Goal: Complete application form

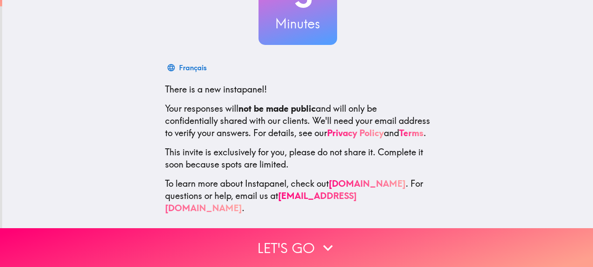
scroll to position [96, 0]
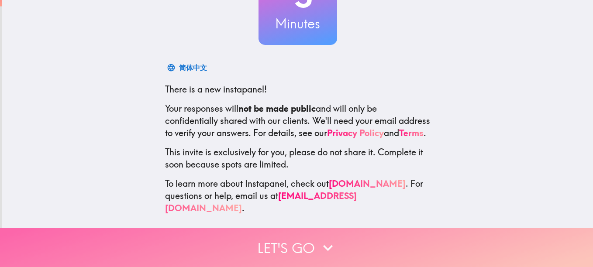
click at [306, 234] on button "Let's go" at bounding box center [296, 247] width 593 height 39
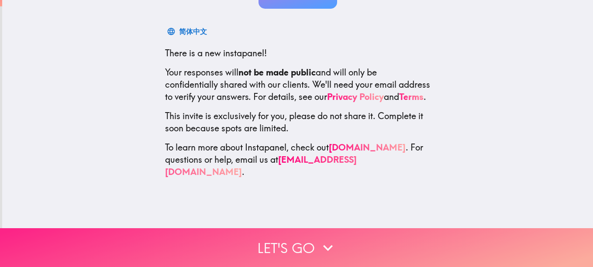
scroll to position [0, 0]
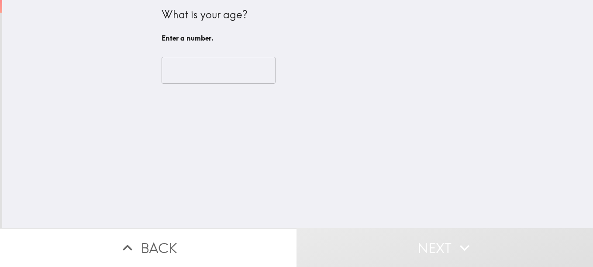
click at [195, 75] on input "number" at bounding box center [219, 70] width 114 height 27
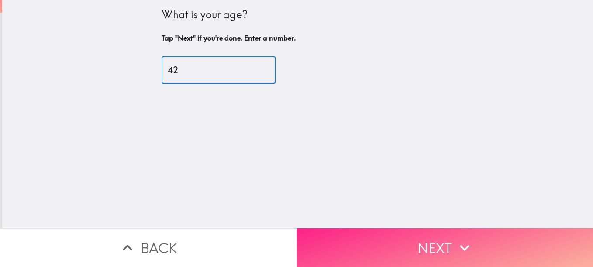
type input "42"
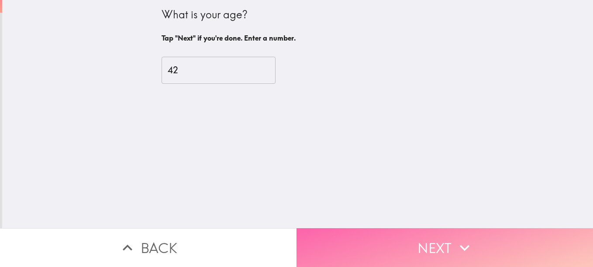
click at [425, 235] on button "Next" at bounding box center [444, 247] width 296 height 39
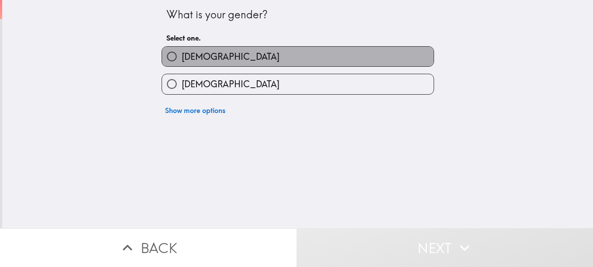
click at [243, 62] on label "[DEMOGRAPHIC_DATA]" at bounding box center [298, 57] width 272 height 20
click at [182, 62] on input "[DEMOGRAPHIC_DATA]" at bounding box center [172, 57] width 20 height 20
radio input "true"
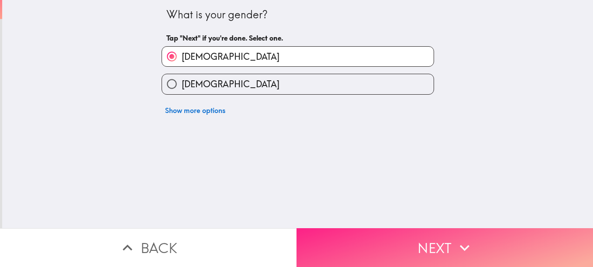
click at [451, 238] on button "Next" at bounding box center [444, 247] width 296 height 39
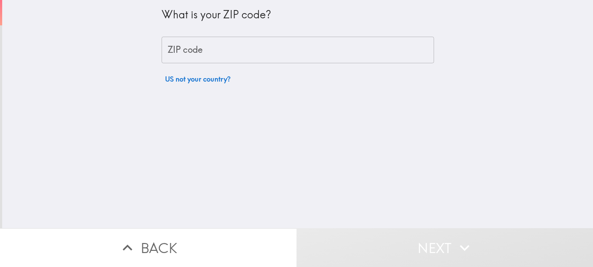
click at [285, 55] on input "ZIP code" at bounding box center [298, 50] width 272 height 27
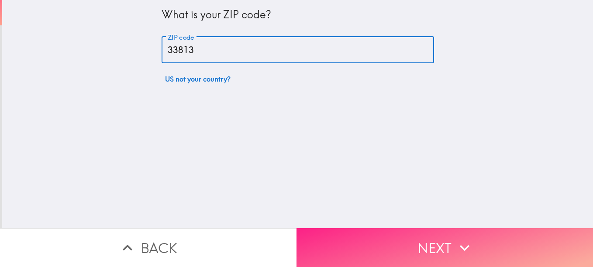
type input "33813"
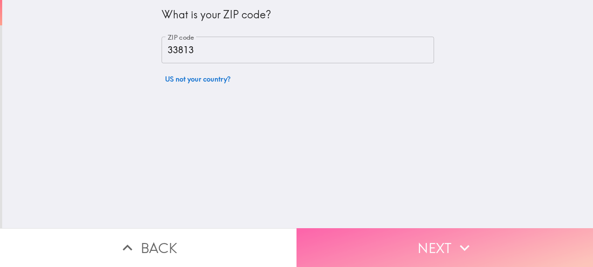
click at [431, 234] on button "Next" at bounding box center [444, 247] width 296 height 39
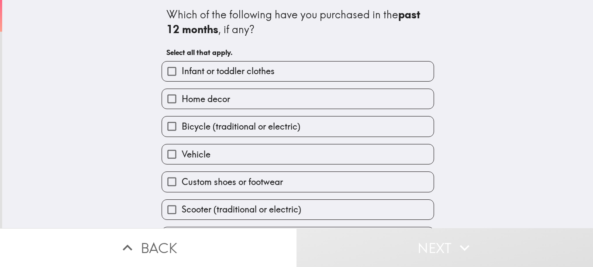
click at [326, 105] on label "Home decor" at bounding box center [298, 99] width 272 height 20
click at [182, 105] on input "Home decor" at bounding box center [172, 99] width 20 height 20
checkbox input "true"
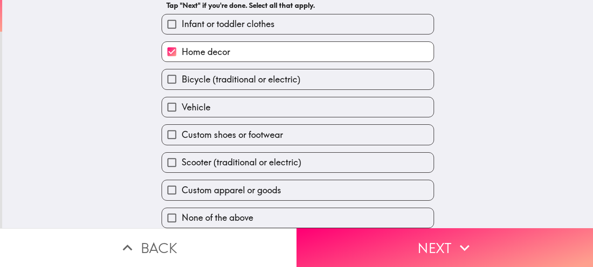
scroll to position [54, 0]
click at [329, 128] on label "Custom shoes or footwear" at bounding box center [298, 135] width 272 height 20
click at [182, 128] on input "Custom shoes or footwear" at bounding box center [172, 135] width 20 height 20
checkbox input "true"
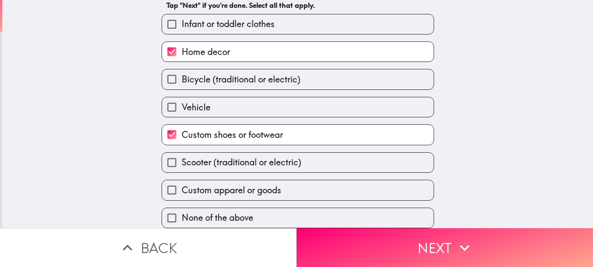
click at [321, 183] on label "Custom apparel or goods" at bounding box center [298, 190] width 272 height 20
click at [182, 183] on input "Custom apparel or goods" at bounding box center [172, 190] width 20 height 20
checkbox input "true"
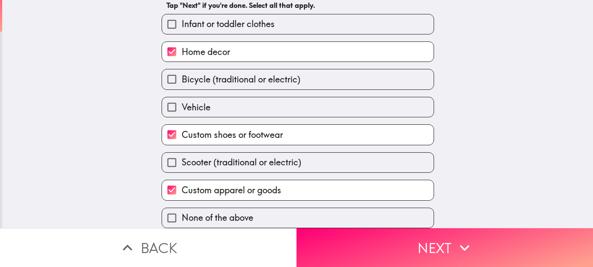
click at [354, 77] on label "Bicycle (traditional or electric)" at bounding box center [298, 79] width 272 height 20
click at [182, 77] on input "Bicycle (traditional or electric)" at bounding box center [172, 79] width 20 height 20
checkbox input "true"
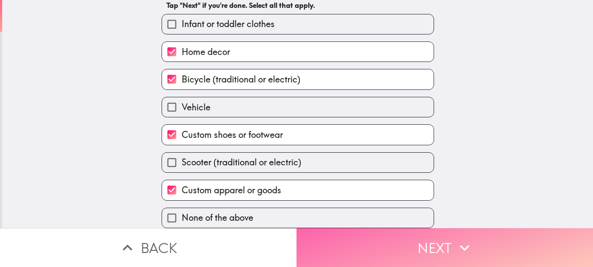
click at [409, 243] on button "Next" at bounding box center [444, 247] width 296 height 39
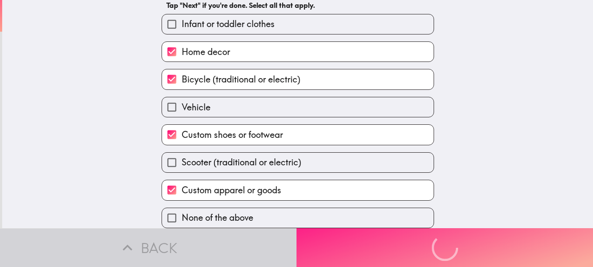
scroll to position [0, 0]
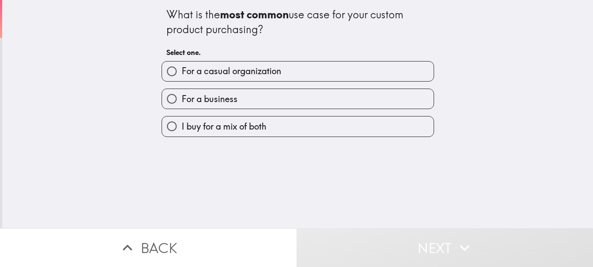
click at [299, 74] on label "For a casual organization" at bounding box center [298, 72] width 272 height 20
click at [182, 74] on input "For a casual organization" at bounding box center [172, 72] width 20 height 20
radio input "true"
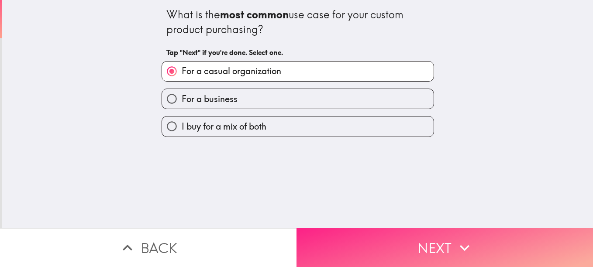
click at [404, 234] on button "Next" at bounding box center [444, 247] width 296 height 39
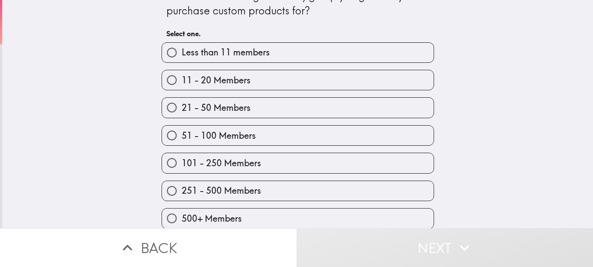
scroll to position [26, 0]
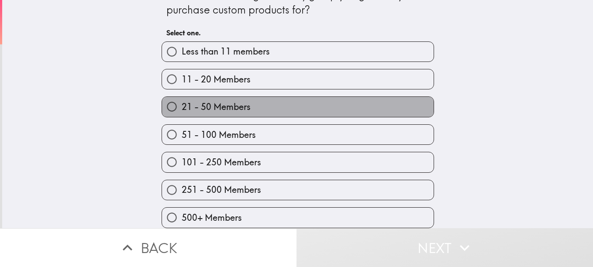
click at [296, 97] on label "21 - 50 Members" at bounding box center [298, 107] width 272 height 20
click at [182, 97] on input "21 - 50 Members" at bounding box center [172, 107] width 20 height 20
radio input "true"
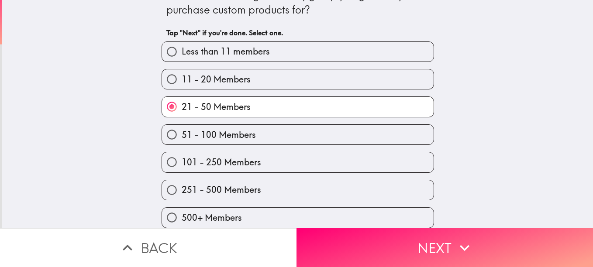
click at [442, 245] on button "Next" at bounding box center [444, 247] width 296 height 39
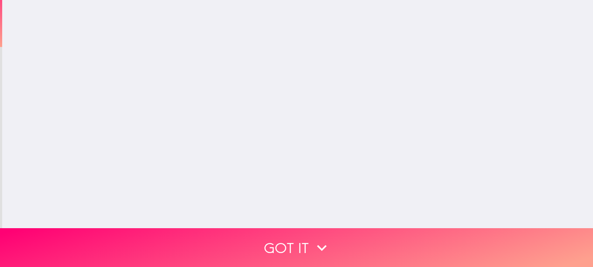
scroll to position [0, 0]
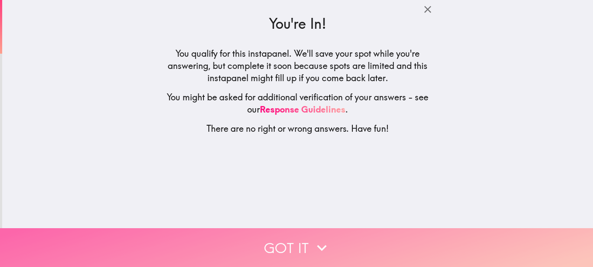
click at [290, 234] on button "Got it" at bounding box center [296, 247] width 593 height 39
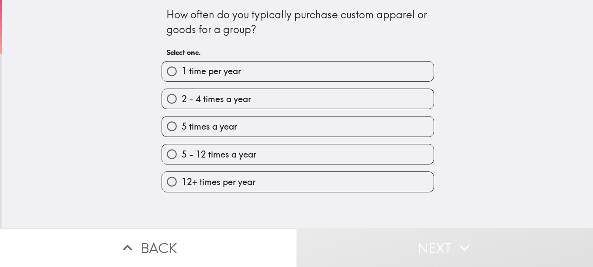
click at [287, 128] on label "5 times a year" at bounding box center [298, 127] width 272 height 20
click at [182, 128] on input "5 times a year" at bounding box center [172, 127] width 20 height 20
radio input "true"
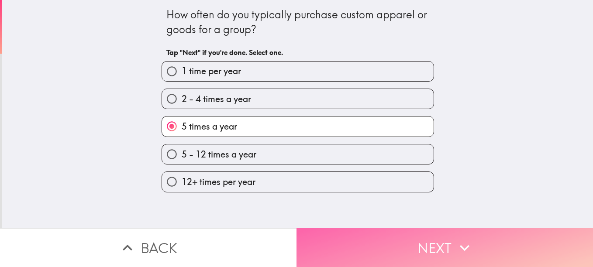
click at [391, 233] on button "Next" at bounding box center [444, 247] width 296 height 39
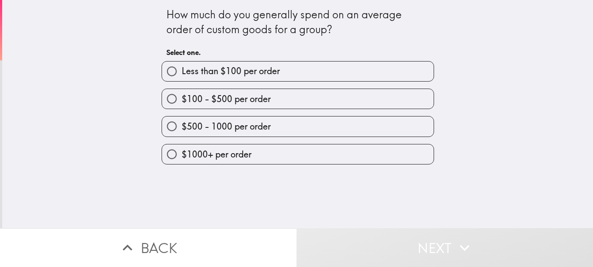
click at [275, 99] on label "$100 - $500 per order" at bounding box center [298, 99] width 272 height 20
click at [182, 99] on input "$100 - $500 per order" at bounding box center [172, 99] width 20 height 20
radio input "true"
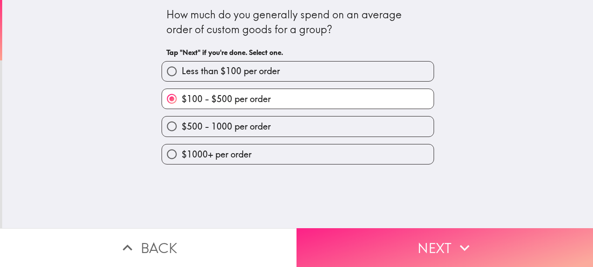
click at [391, 242] on button "Next" at bounding box center [444, 247] width 296 height 39
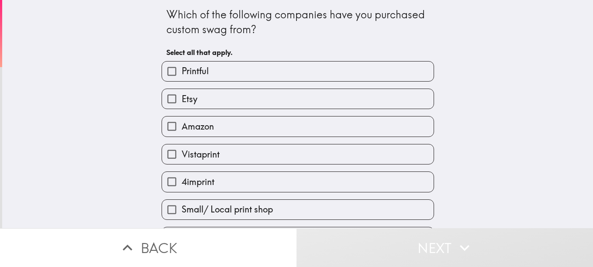
click at [327, 130] on label "Amazon" at bounding box center [298, 127] width 272 height 20
click at [182, 130] on input "Amazon" at bounding box center [172, 127] width 20 height 20
checkbox input "true"
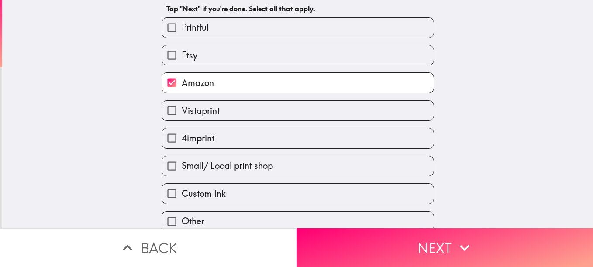
scroll to position [54, 0]
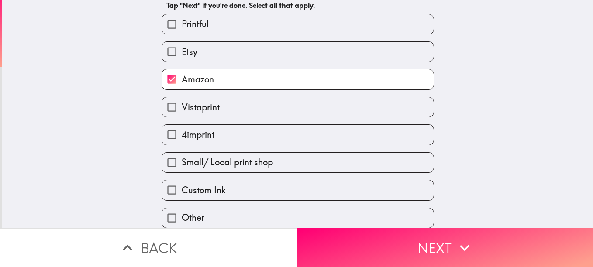
click at [360, 51] on label "Etsy" at bounding box center [298, 52] width 272 height 20
click at [182, 51] on input "Etsy" at bounding box center [172, 52] width 20 height 20
checkbox input "true"
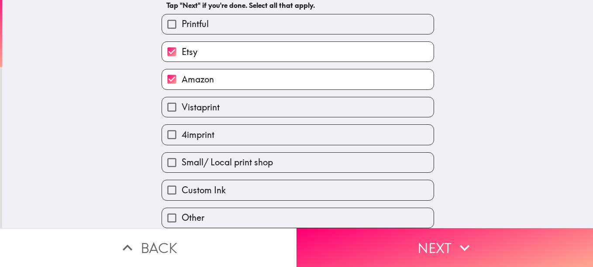
click at [372, 100] on label "Vistaprint" at bounding box center [298, 107] width 272 height 20
click at [182, 100] on input "Vistaprint" at bounding box center [172, 107] width 20 height 20
checkbox input "true"
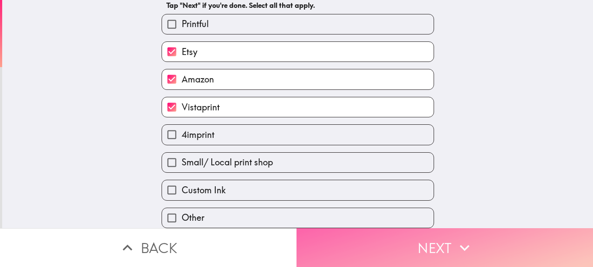
click at [429, 238] on button "Next" at bounding box center [444, 247] width 296 height 39
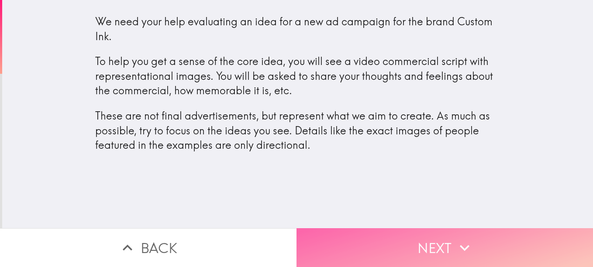
click at [433, 243] on button "Next" at bounding box center [444, 247] width 296 height 39
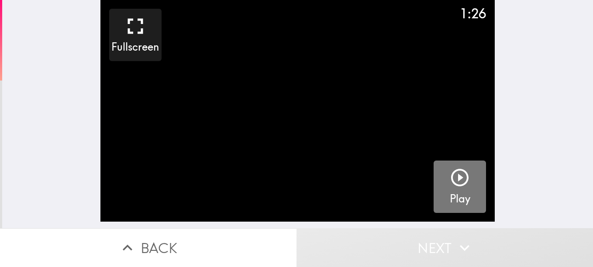
click at [453, 179] on icon "button" at bounding box center [459, 177] width 17 height 17
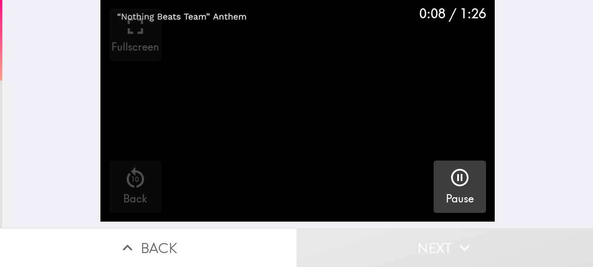
click at [55, 36] on div "0:08 / 1:26 Fullscreen 10 Back Pause" at bounding box center [297, 114] width 591 height 228
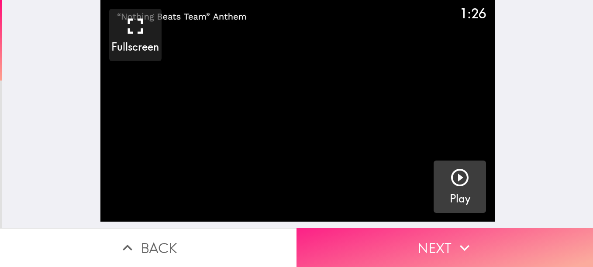
click at [461, 250] on icon "button" at bounding box center [464, 247] width 19 height 19
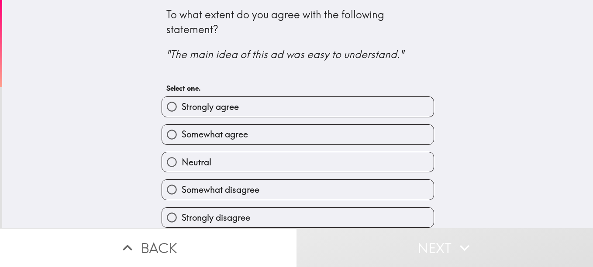
scroll to position [6, 0]
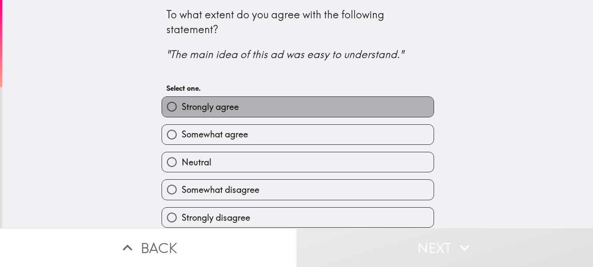
click at [341, 97] on label "Strongly agree" at bounding box center [298, 107] width 272 height 20
click at [182, 97] on input "Strongly agree" at bounding box center [172, 107] width 20 height 20
radio input "true"
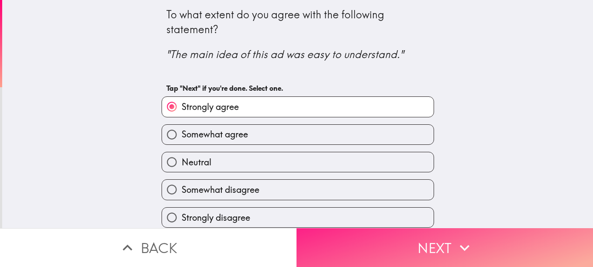
click at [437, 242] on button "Next" at bounding box center [444, 247] width 296 height 39
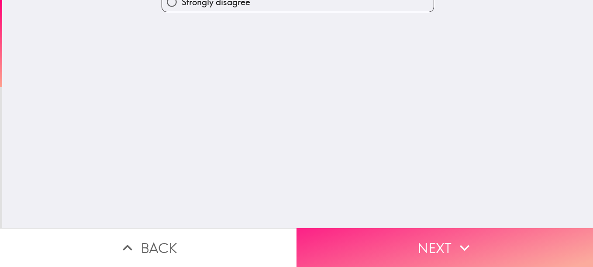
scroll to position [0, 0]
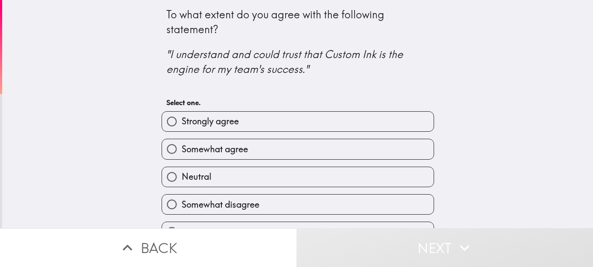
click at [308, 115] on label "Strongly agree" at bounding box center [298, 122] width 272 height 20
click at [182, 115] on input "Strongly agree" at bounding box center [172, 122] width 20 height 20
radio input "true"
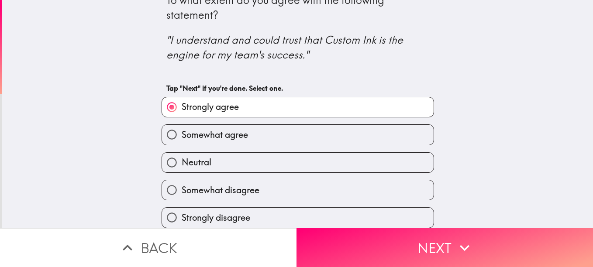
scroll to position [21, 0]
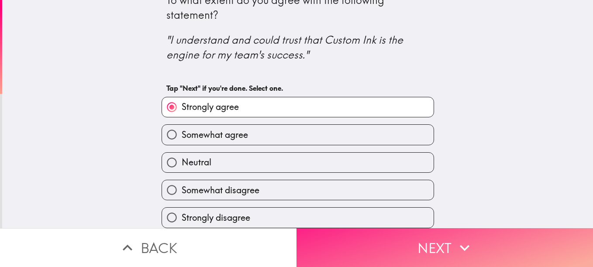
click at [455, 248] on icon "button" at bounding box center [464, 247] width 19 height 19
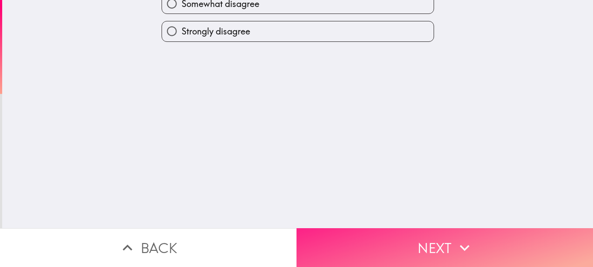
scroll to position [0, 0]
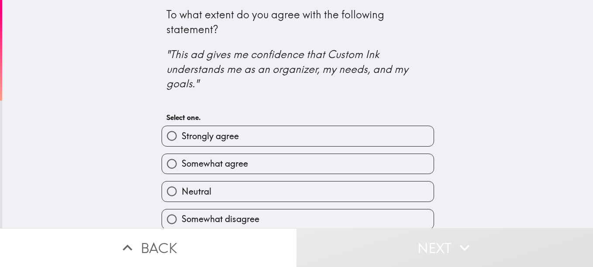
click at [384, 128] on label "Strongly agree" at bounding box center [298, 136] width 272 height 20
click at [182, 128] on input "Strongly agree" at bounding box center [172, 136] width 20 height 20
radio input "true"
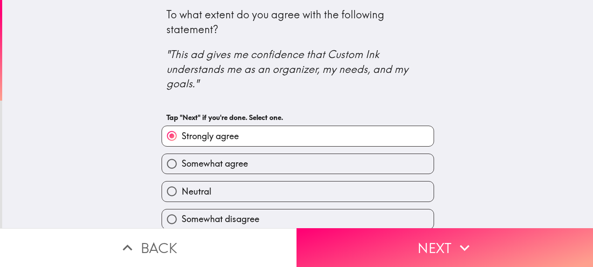
scroll to position [35, 0]
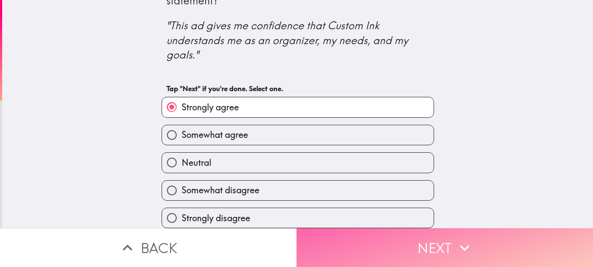
click at [455, 241] on icon "button" at bounding box center [464, 247] width 19 height 19
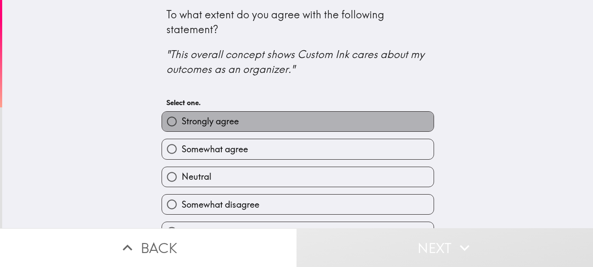
click at [331, 117] on label "Strongly agree" at bounding box center [298, 122] width 272 height 20
click at [182, 117] on input "Strongly agree" at bounding box center [172, 122] width 20 height 20
radio input "true"
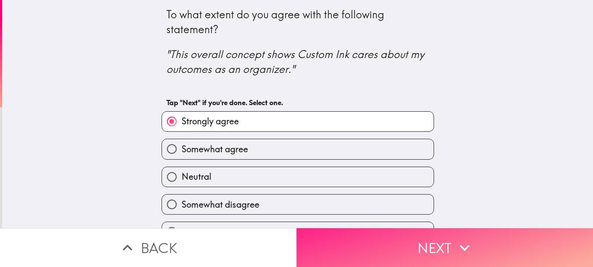
click at [427, 245] on button "Next" at bounding box center [444, 247] width 296 height 39
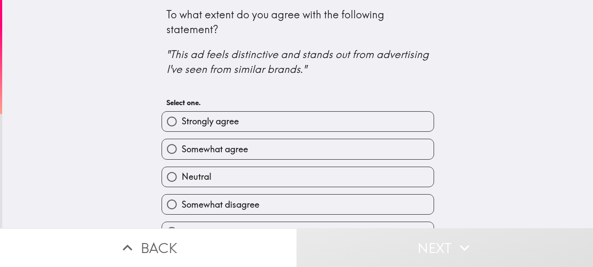
click at [327, 114] on label "Strongly agree" at bounding box center [298, 122] width 272 height 20
click at [182, 114] on input "Strongly agree" at bounding box center [172, 122] width 20 height 20
radio input "true"
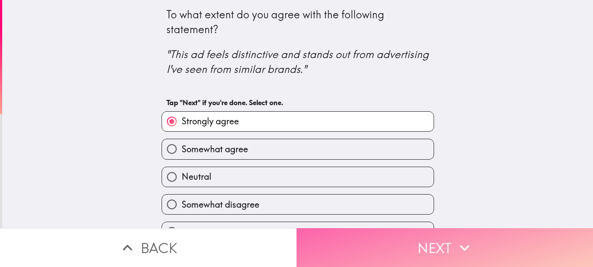
click at [412, 237] on button "Next" at bounding box center [444, 247] width 296 height 39
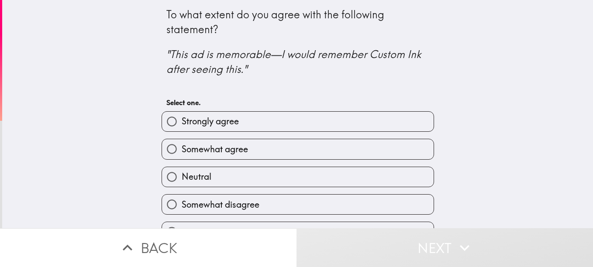
click at [366, 126] on label "Strongly agree" at bounding box center [298, 122] width 272 height 20
click at [182, 126] on input "Strongly agree" at bounding box center [172, 122] width 20 height 20
radio input "true"
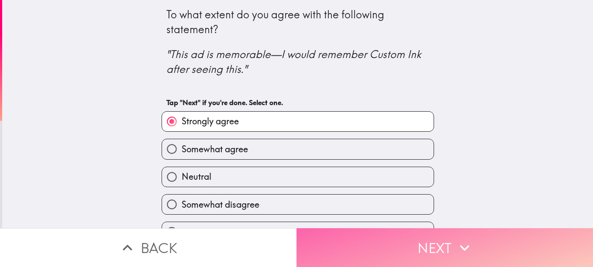
click at [455, 238] on icon "button" at bounding box center [464, 247] width 19 height 19
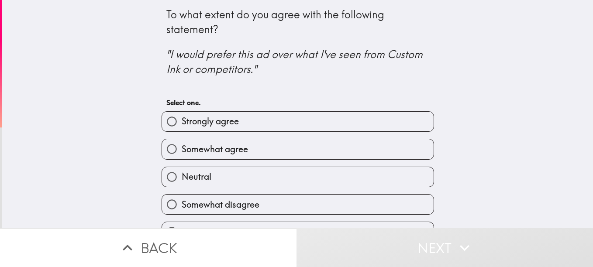
click at [392, 124] on label "Strongly agree" at bounding box center [298, 122] width 272 height 20
click at [182, 124] on input "Strongly agree" at bounding box center [172, 122] width 20 height 20
radio input "true"
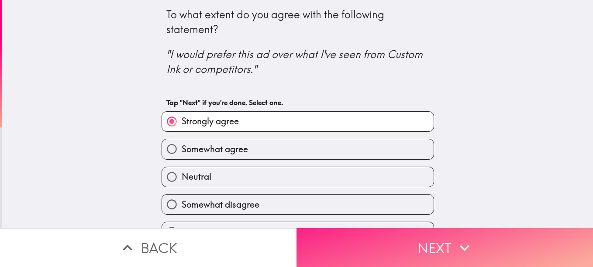
click at [462, 238] on icon "button" at bounding box center [464, 247] width 19 height 19
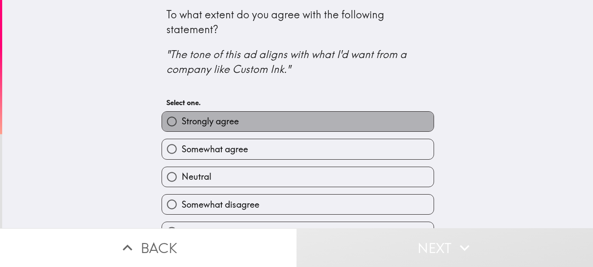
click at [380, 123] on label "Strongly agree" at bounding box center [298, 122] width 272 height 20
click at [182, 123] on input "Strongly agree" at bounding box center [172, 122] width 20 height 20
radio input "true"
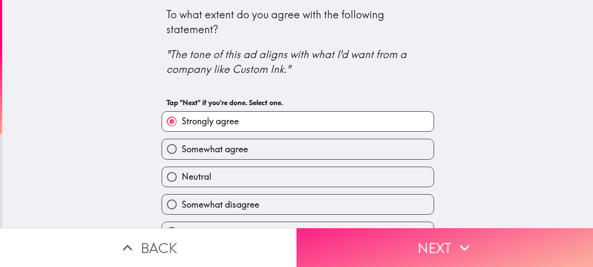
click at [426, 233] on button "Next" at bounding box center [444, 247] width 296 height 39
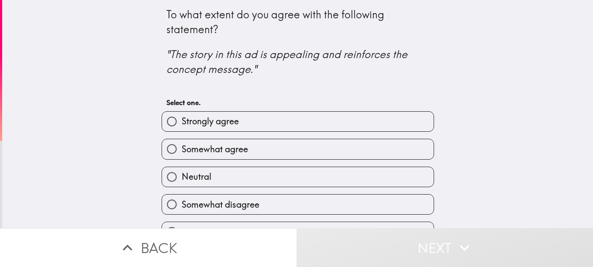
click at [340, 121] on label "Strongly agree" at bounding box center [298, 122] width 272 height 20
click at [182, 121] on input "Strongly agree" at bounding box center [172, 122] width 20 height 20
radio input "true"
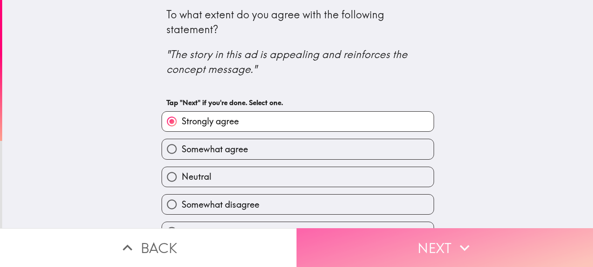
click at [465, 238] on icon "button" at bounding box center [464, 247] width 19 height 19
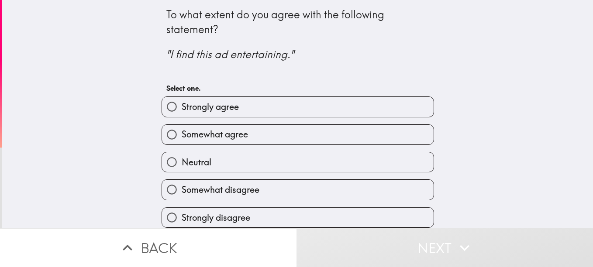
click at [304, 110] on label "Strongly agree" at bounding box center [298, 107] width 272 height 20
click at [182, 110] on input "Strongly agree" at bounding box center [172, 107] width 20 height 20
radio input "true"
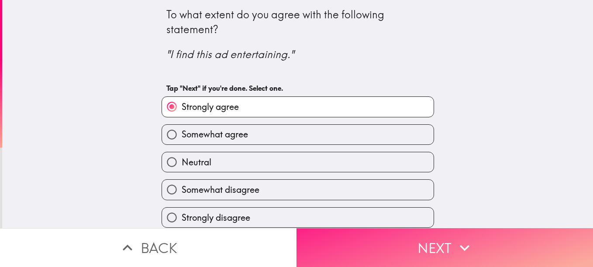
click at [455, 246] on icon "button" at bounding box center [464, 247] width 19 height 19
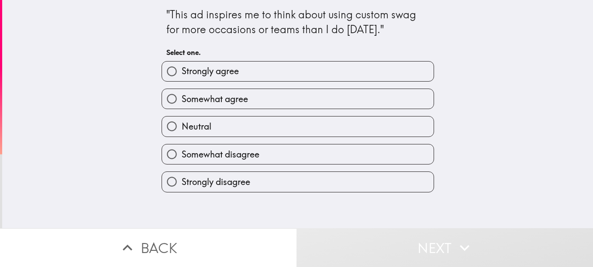
click at [338, 79] on label "Strongly agree" at bounding box center [298, 72] width 272 height 20
click at [182, 79] on input "Strongly agree" at bounding box center [172, 72] width 20 height 20
radio input "true"
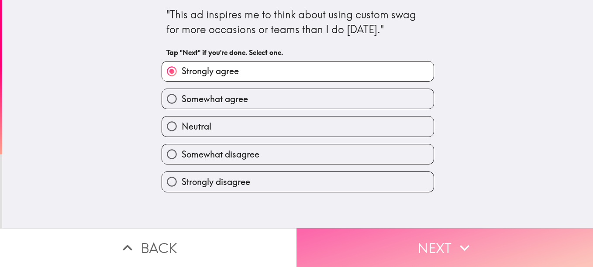
click at [433, 243] on button "Next" at bounding box center [444, 247] width 296 height 39
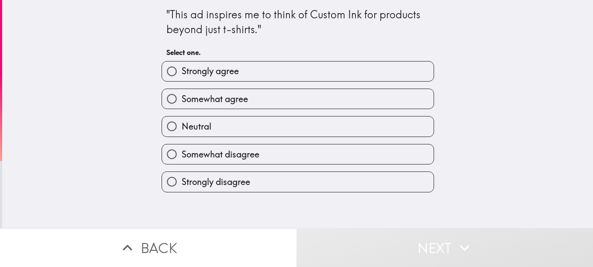
click at [315, 59] on div "Strongly agree" at bounding box center [294, 68] width 279 height 28
click at [376, 78] on label "Strongly agree" at bounding box center [298, 72] width 272 height 20
click at [182, 78] on input "Strongly agree" at bounding box center [172, 72] width 20 height 20
radio input "true"
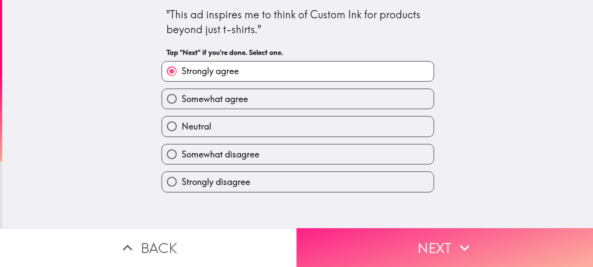
click at [429, 237] on button "Next" at bounding box center [444, 247] width 296 height 39
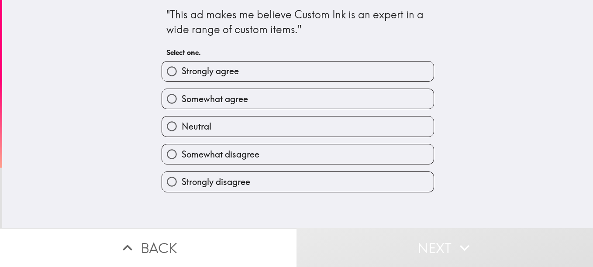
click at [315, 59] on div "Strongly agree" at bounding box center [294, 68] width 279 height 28
click at [310, 66] on label "Strongly agree" at bounding box center [298, 72] width 272 height 20
click at [182, 66] on input "Strongly agree" at bounding box center [172, 72] width 20 height 20
radio input "true"
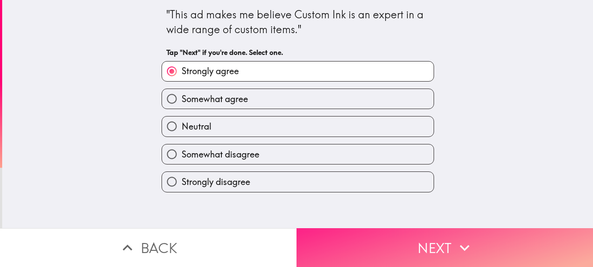
click at [469, 238] on icon "button" at bounding box center [464, 247] width 19 height 19
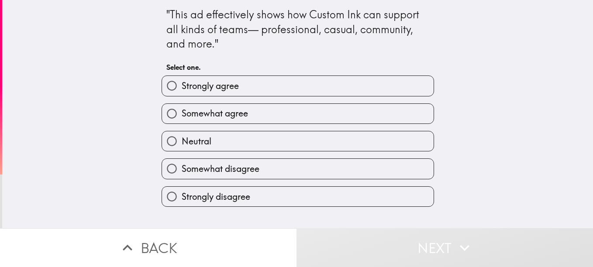
click at [335, 75] on div "Strongly agree" at bounding box center [294, 83] width 279 height 28
click at [334, 83] on label "Strongly agree" at bounding box center [298, 86] width 272 height 20
click at [182, 83] on input "Strongly agree" at bounding box center [172, 86] width 20 height 20
radio input "true"
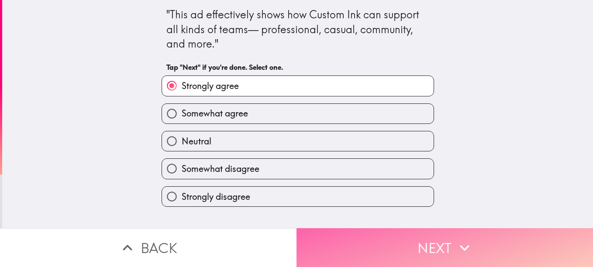
click at [465, 238] on icon "button" at bounding box center [464, 247] width 19 height 19
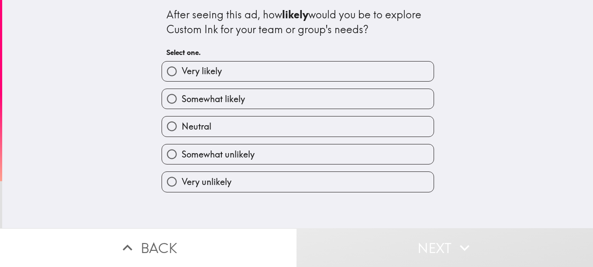
click at [303, 75] on label "Very likely" at bounding box center [298, 72] width 272 height 20
click at [182, 75] on input "Very likely" at bounding box center [172, 72] width 20 height 20
radio input "true"
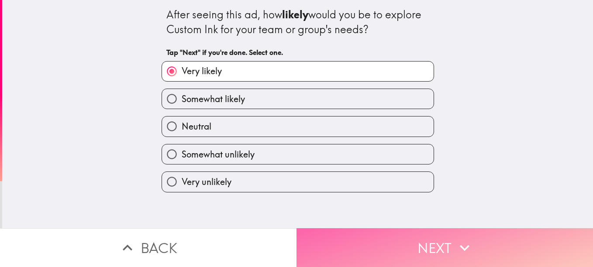
click at [436, 240] on button "Next" at bounding box center [444, 247] width 296 height 39
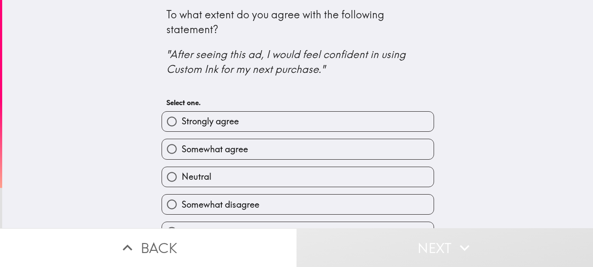
click at [384, 117] on label "Strongly agree" at bounding box center [298, 122] width 272 height 20
click at [182, 117] on input "Strongly agree" at bounding box center [172, 122] width 20 height 20
radio input "true"
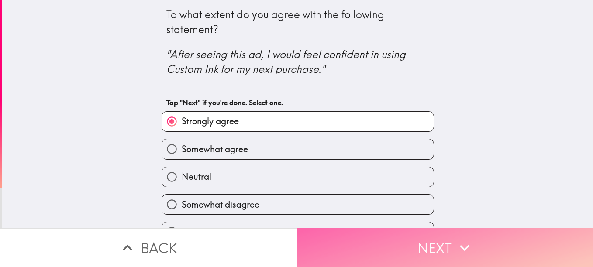
click at [490, 245] on button "Next" at bounding box center [444, 247] width 296 height 39
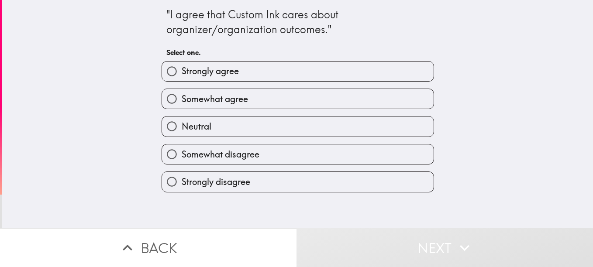
click at [351, 75] on label "Strongly agree" at bounding box center [298, 72] width 272 height 20
click at [182, 75] on input "Strongly agree" at bounding box center [172, 72] width 20 height 20
radio input "true"
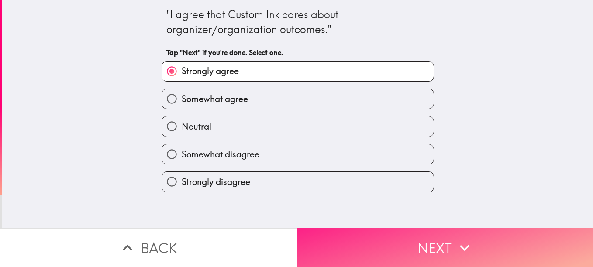
click at [482, 233] on button "Next" at bounding box center [444, 247] width 296 height 39
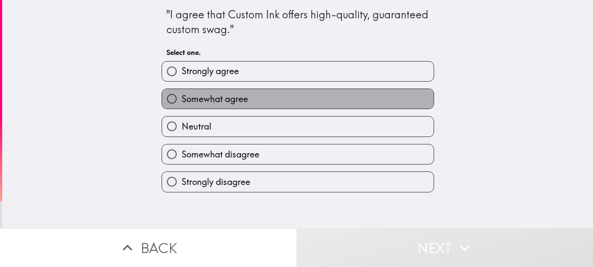
click at [314, 94] on label "Somewhat agree" at bounding box center [298, 99] width 272 height 20
click at [182, 94] on input "Somewhat agree" at bounding box center [172, 99] width 20 height 20
radio input "true"
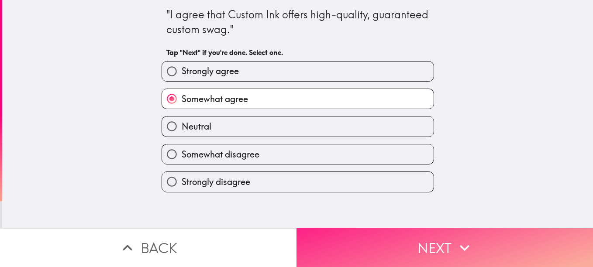
click at [487, 239] on button "Next" at bounding box center [444, 247] width 296 height 39
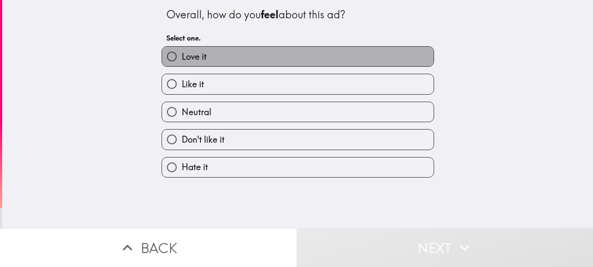
click at [299, 61] on label "Love it" at bounding box center [298, 57] width 272 height 20
click at [182, 61] on input "Love it" at bounding box center [172, 57] width 20 height 20
radio input "true"
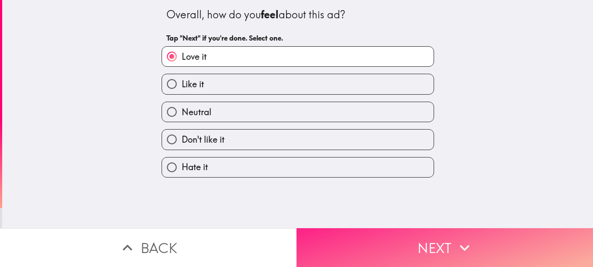
click at [455, 243] on icon "button" at bounding box center [464, 247] width 19 height 19
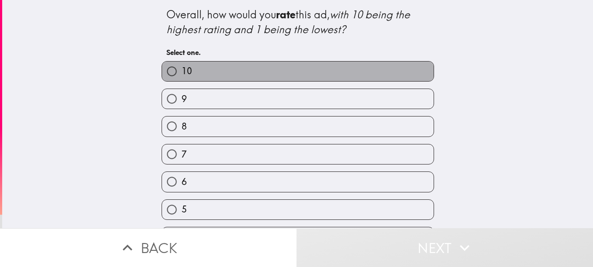
click at [341, 72] on label "10" at bounding box center [298, 72] width 272 height 20
click at [182, 72] on input "10" at bounding box center [172, 72] width 20 height 20
radio input "true"
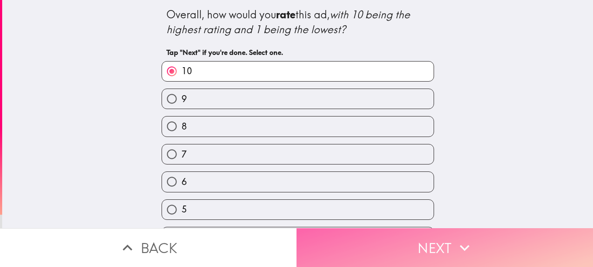
click at [441, 237] on button "Next" at bounding box center [444, 247] width 296 height 39
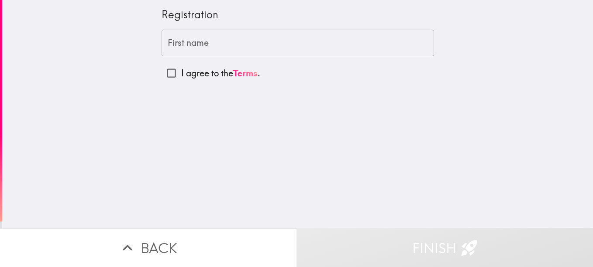
click at [324, 52] on input "First name" at bounding box center [298, 43] width 272 height 27
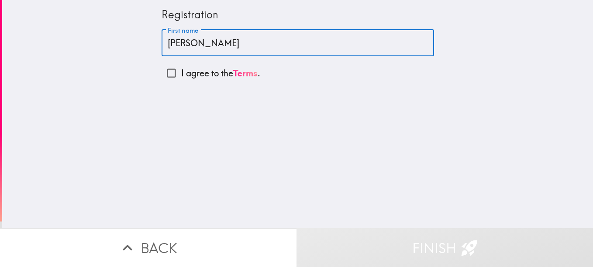
type input "[PERSON_NAME]"
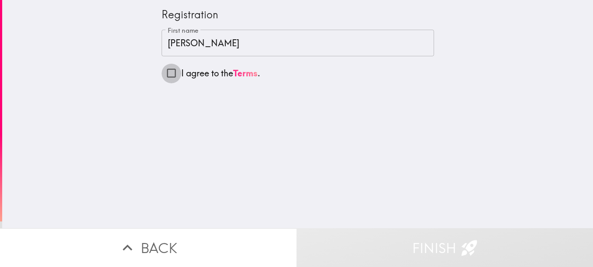
click at [165, 75] on input "I agree to the Terms ." at bounding box center [172, 73] width 20 height 20
checkbox input "true"
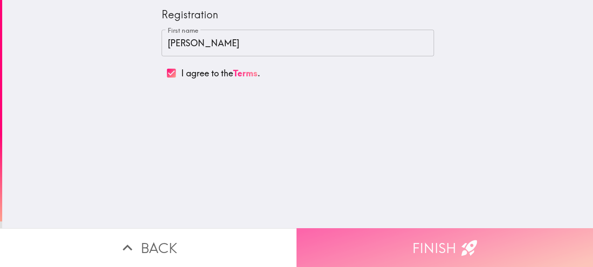
click at [387, 234] on button "Finish" at bounding box center [444, 247] width 296 height 39
